Goal: Task Accomplishment & Management: Manage account settings

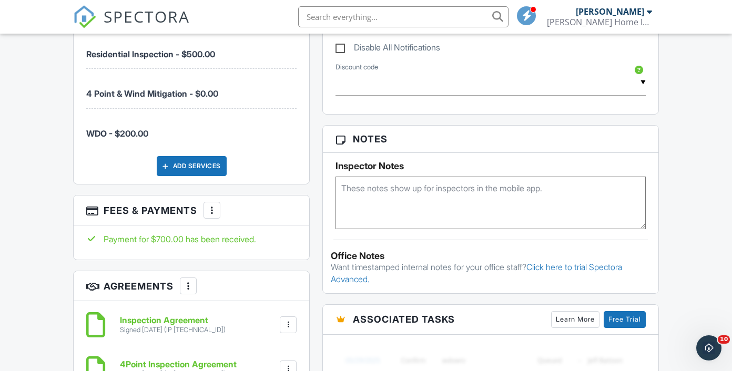
scroll to position [762, 0]
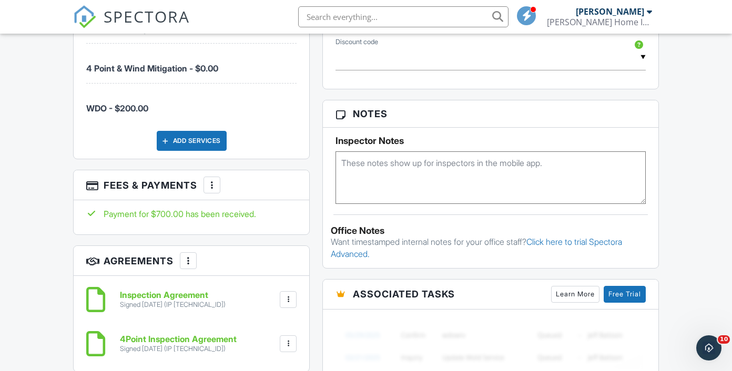
click at [208, 190] on div at bounding box center [212, 185] width 11 height 11
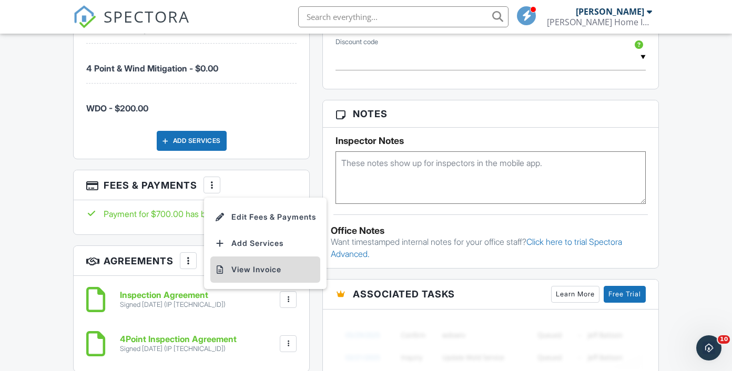
click at [260, 283] on li "View Invoice" at bounding box center [265, 270] width 110 height 26
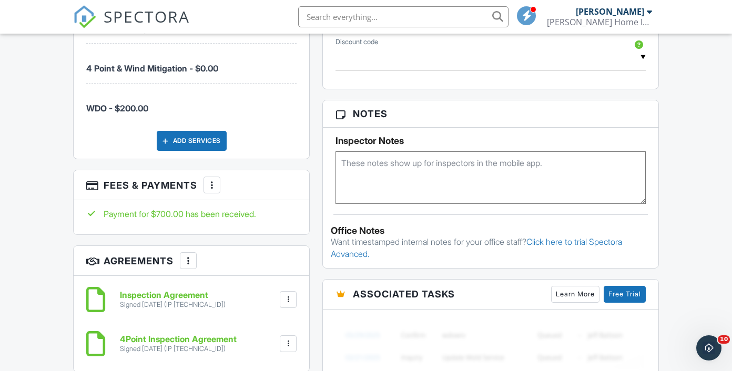
click at [356, 22] on input "text" at bounding box center [403, 16] width 210 height 21
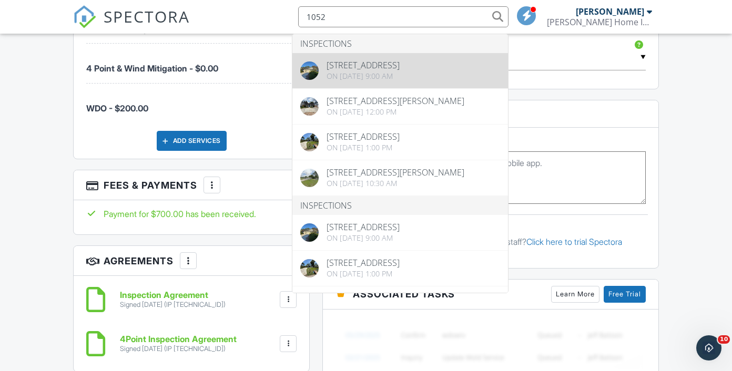
type input "1052"
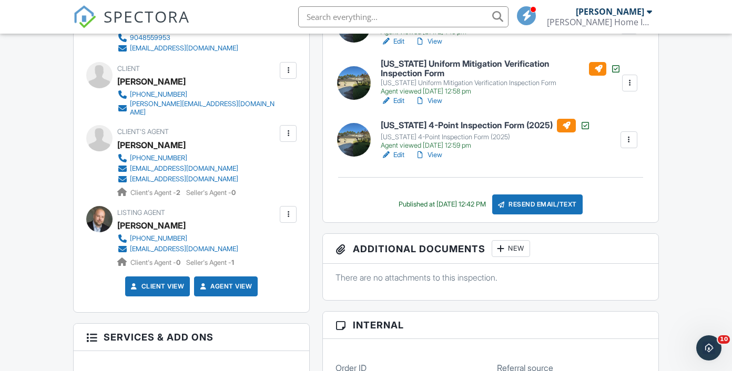
scroll to position [279, 0]
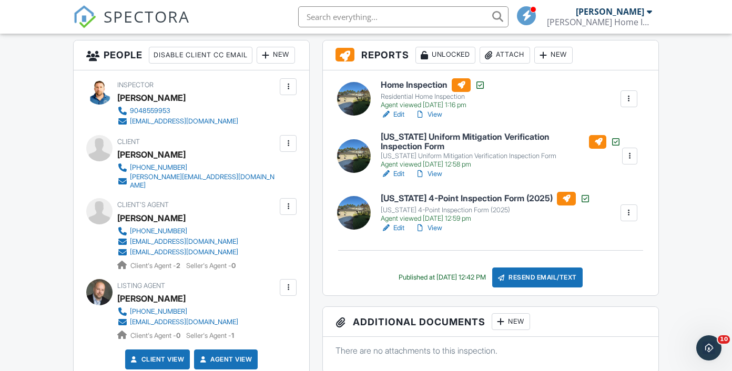
click at [416, 81] on h6 "Home Inspection" at bounding box center [433, 85] width 105 height 14
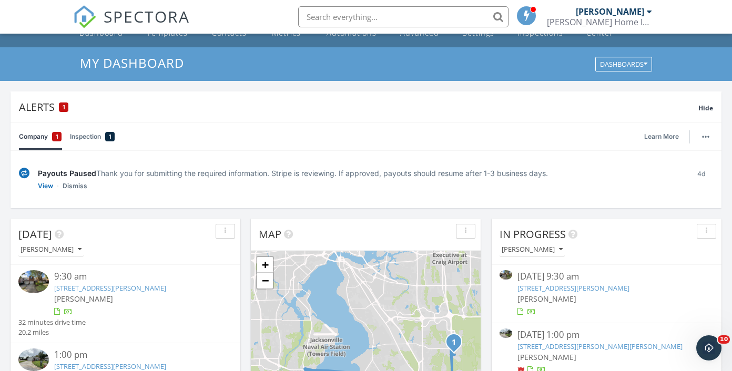
scroll to position [24, 0]
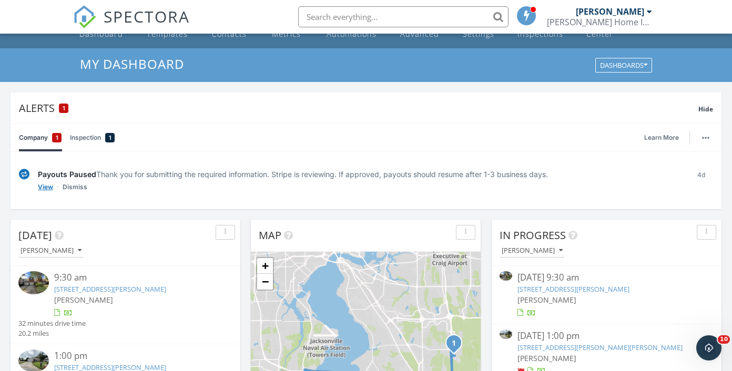
click at [47, 189] on link "View" at bounding box center [45, 187] width 15 height 11
